Goal: Task Accomplishment & Management: Complete application form

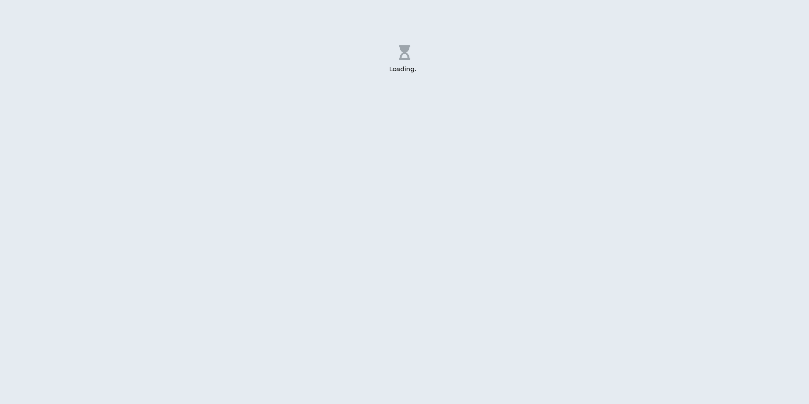
select select "US"
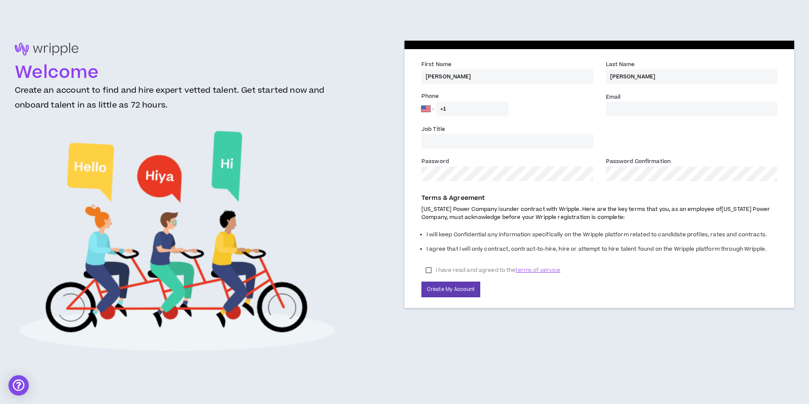
click at [496, 113] on input "+1" at bounding box center [472, 109] width 72 height 15
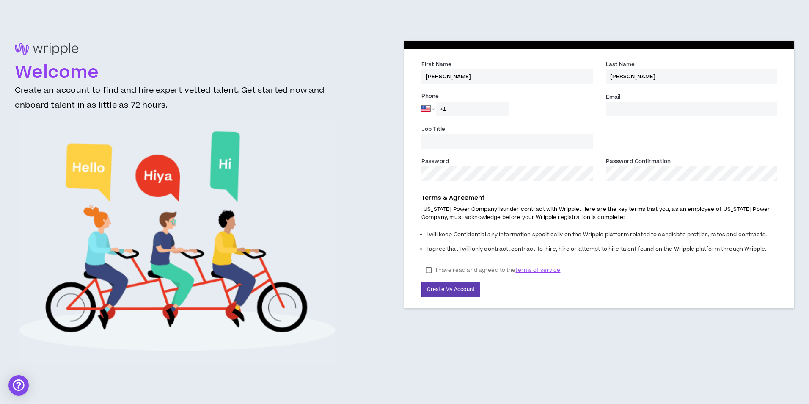
type input "[PHONE_NUMBER]"
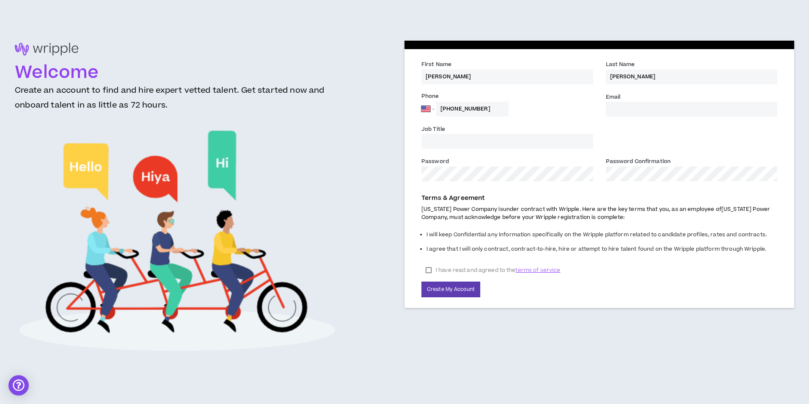
type input "[EMAIL_ADDRESS][DOMAIN_NAME]"
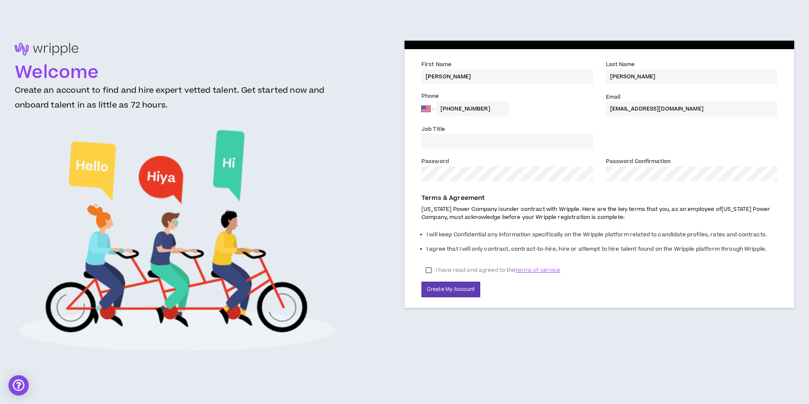
click at [487, 145] on input "Job Title" at bounding box center [507, 141] width 172 height 15
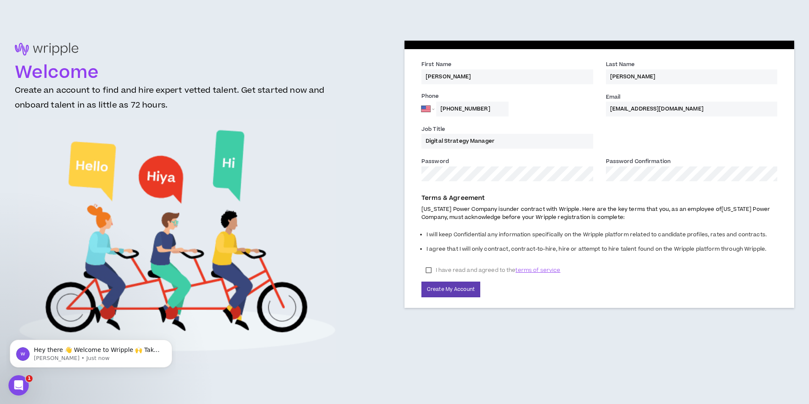
type input "Digital Strategy Manager"
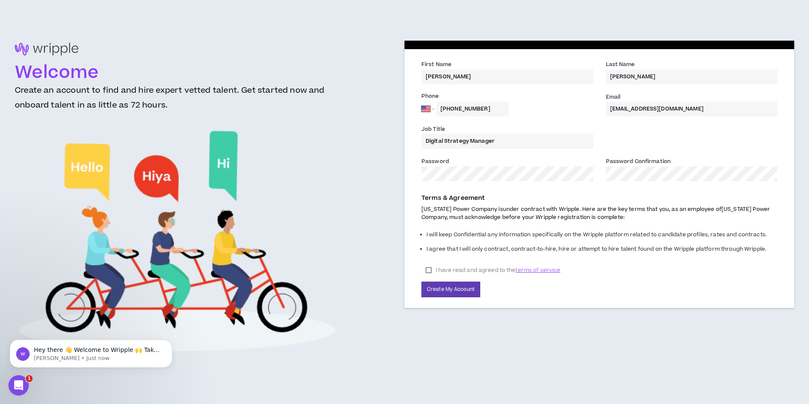
click at [718, 137] on div "Job Title Digital Strategy Manager" at bounding box center [599, 140] width 369 height 32
click at [427, 270] on label "I have read and agreed to the terms of service" at bounding box center [492, 270] width 143 height 13
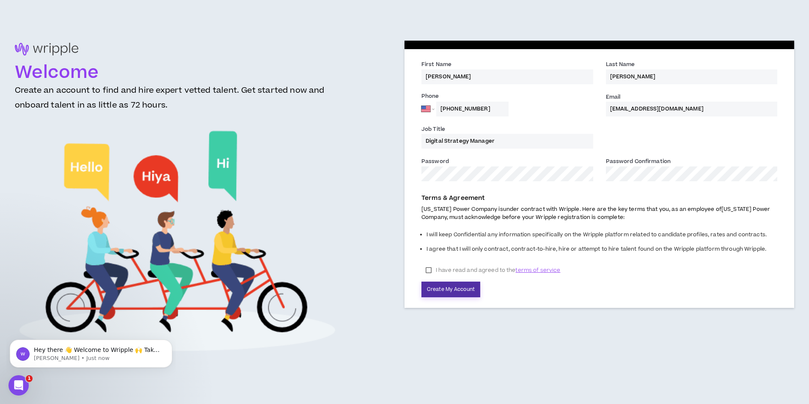
click at [438, 291] on button "Create My Account" at bounding box center [450, 289] width 59 height 16
